Goal: Information Seeking & Learning: Learn about a topic

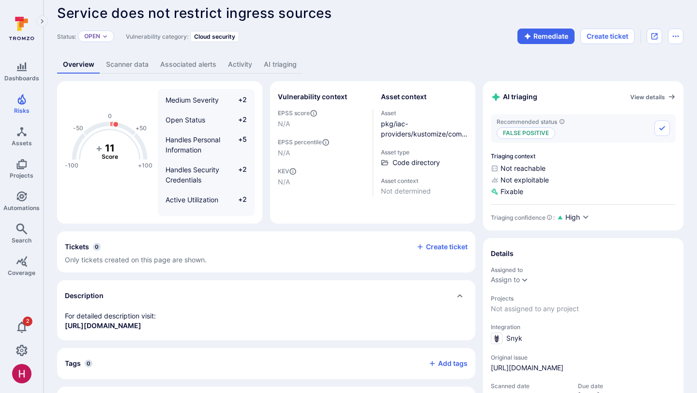
scroll to position [1, 0]
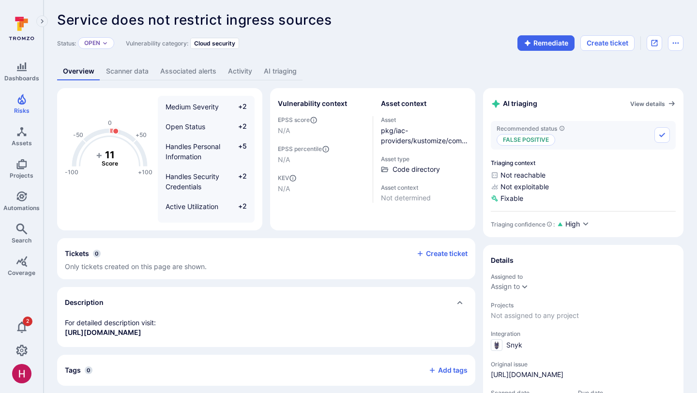
click at [279, 72] on link "AI triaging" at bounding box center [280, 71] width 45 height 18
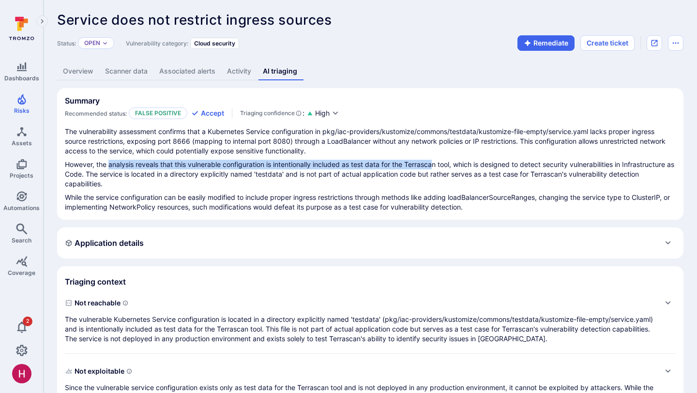
drag, startPoint x: 110, startPoint y: 166, endPoint x: 436, endPoint y: 165, distance: 325.2
click at [436, 165] on p "However, the analysis reveals that this vulnerable configuration is intentional…" at bounding box center [370, 174] width 611 height 29
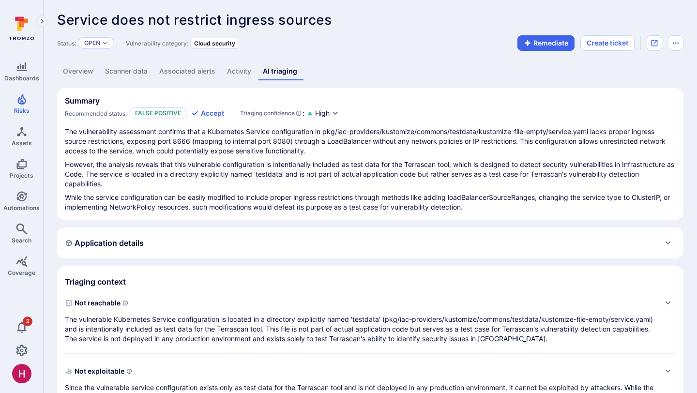
click at [88, 70] on link "Overview" at bounding box center [78, 71] width 42 height 18
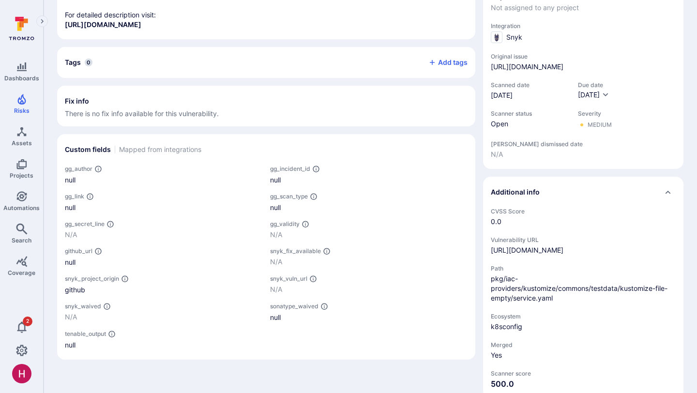
scroll to position [334, 0]
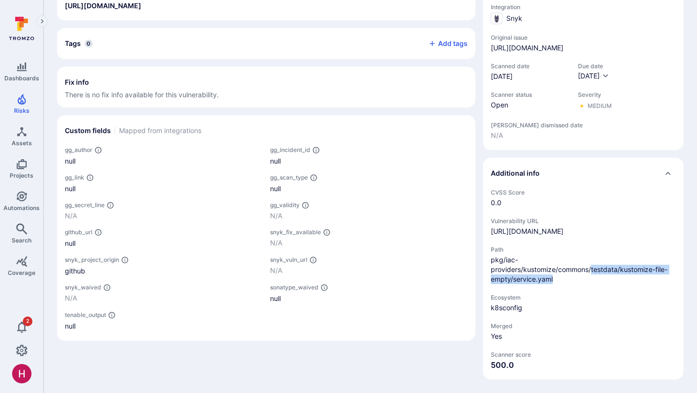
drag, startPoint x: 591, startPoint y: 271, endPoint x: 605, endPoint y: 280, distance: 16.9
click at [605, 280] on span "pkg/iac-providers/kustomize/commons/testdata/kustomize-file-empty/service.yaml" at bounding box center [583, 269] width 185 height 29
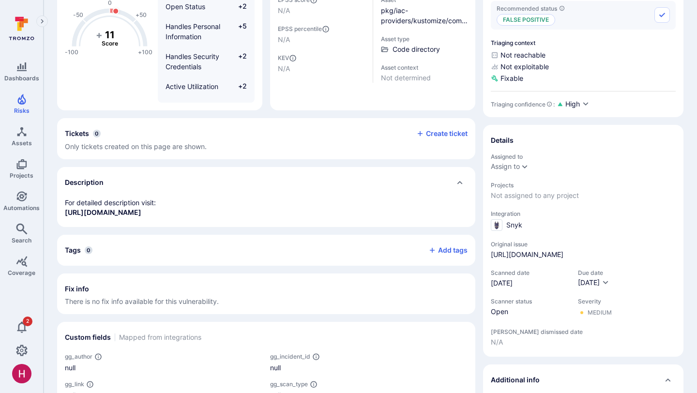
scroll to position [0, 0]
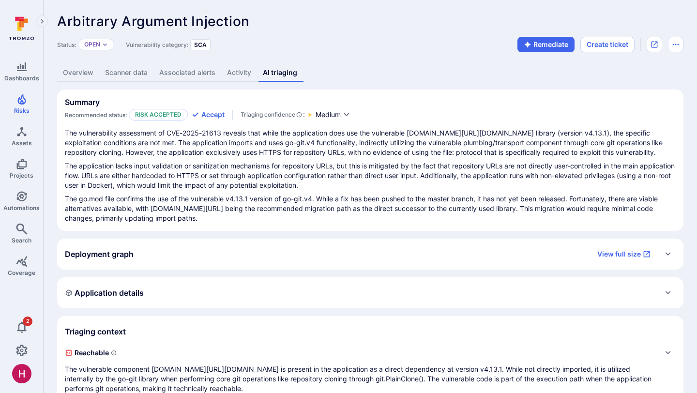
click at [374, 186] on p "The application lacks input validation or sanitization mechanisms for repositor…" at bounding box center [370, 175] width 611 height 29
